Goal: Information Seeking & Learning: Find specific fact

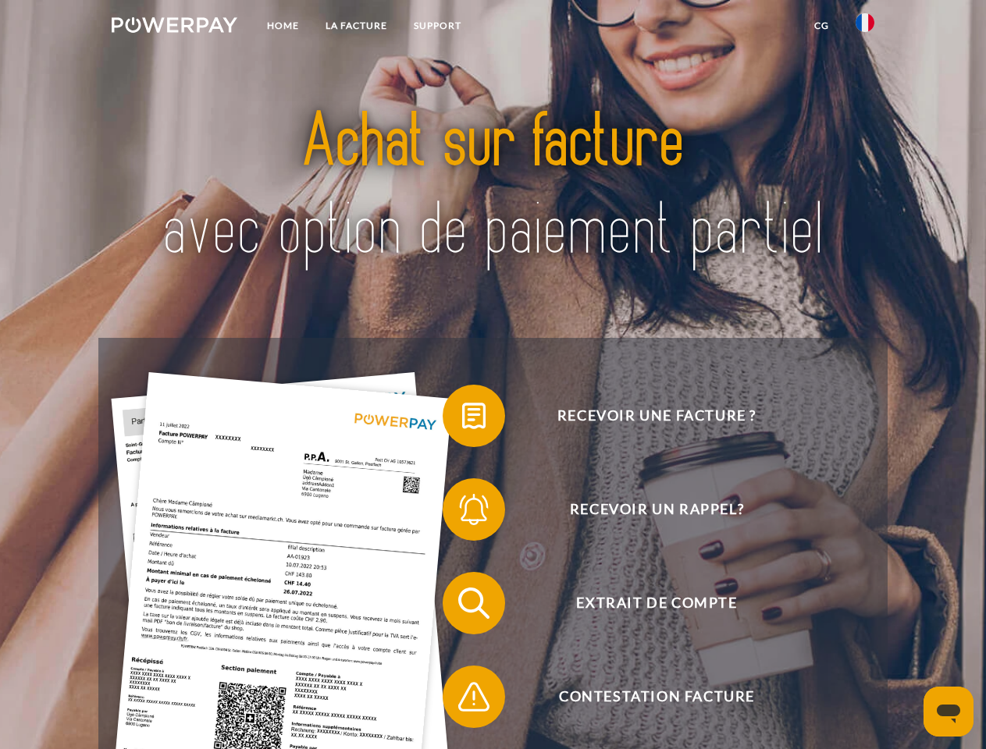
click at [174, 27] on img at bounding box center [175, 25] width 126 height 16
click at [865, 27] on img at bounding box center [864, 22] width 19 height 19
click at [821, 26] on link "CG" at bounding box center [821, 26] width 41 height 28
click at [462, 419] on span at bounding box center [450, 416] width 78 height 78
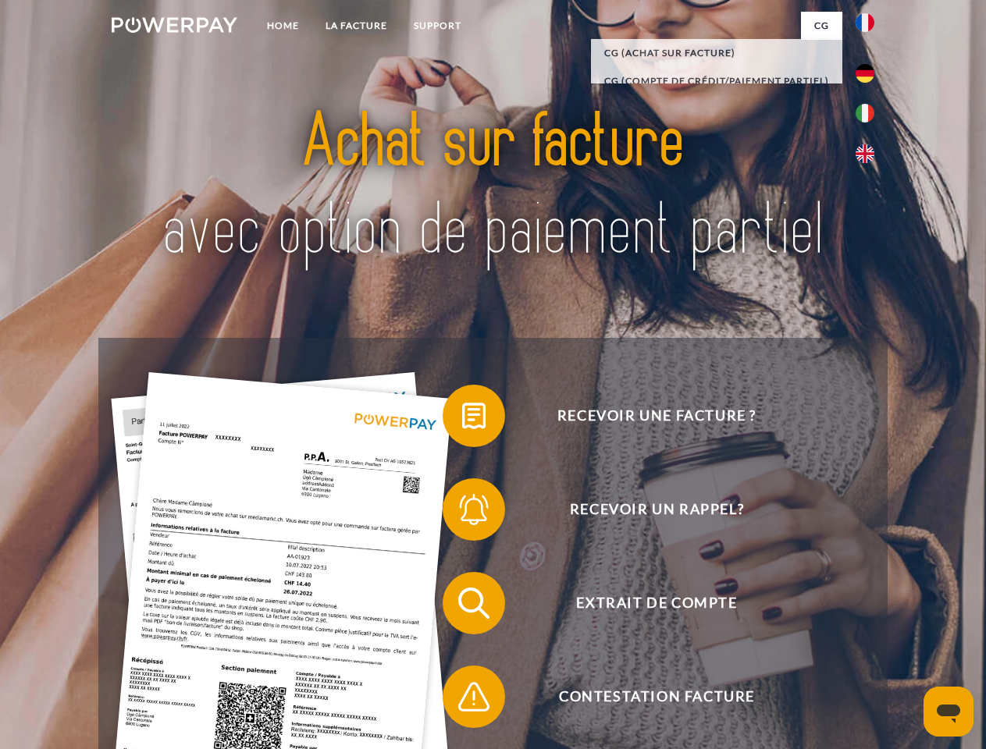
click at [462, 513] on span at bounding box center [450, 510] width 78 height 78
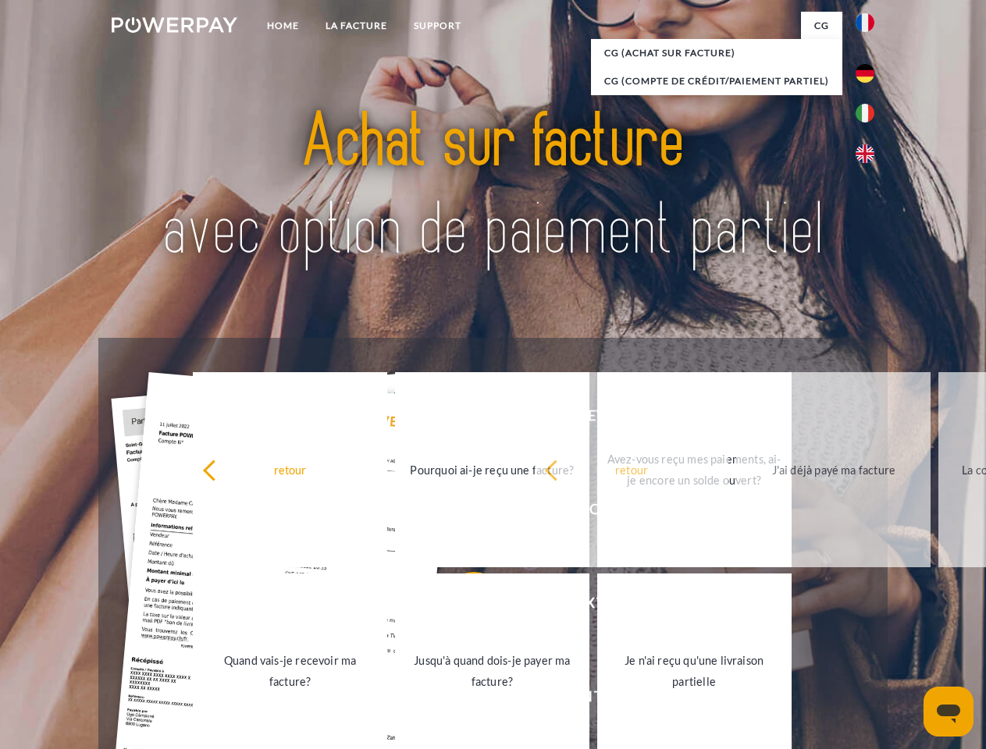
click at [462, 606] on link "Jusqu'à quand dois-je payer ma facture?" at bounding box center [492, 671] width 194 height 195
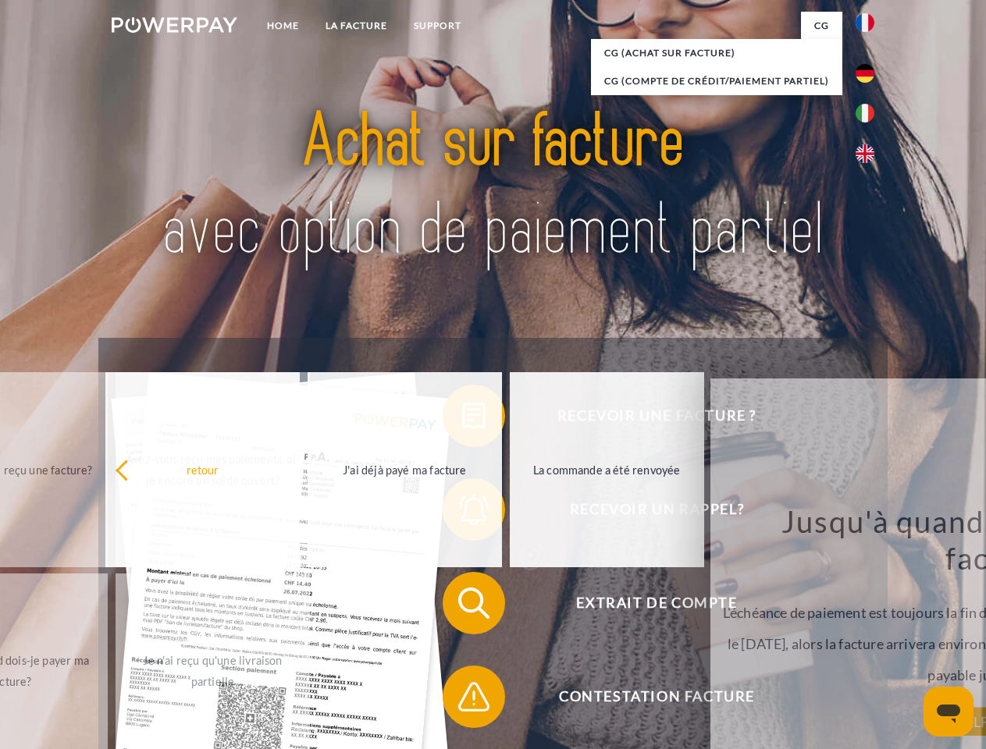
click at [462, 700] on span at bounding box center [450, 697] width 78 height 78
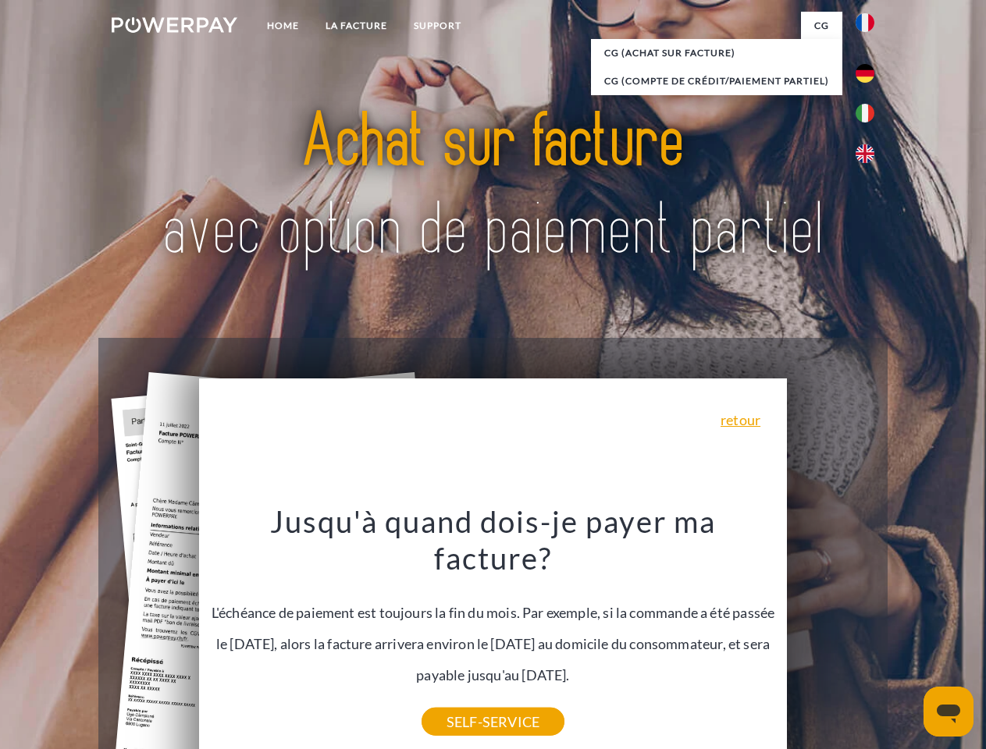
click at [948, 712] on icon "Ouvrir la fenêtre de messagerie" at bounding box center [947, 714] width 23 height 19
